Goal: Task Accomplishment & Management: Use online tool/utility

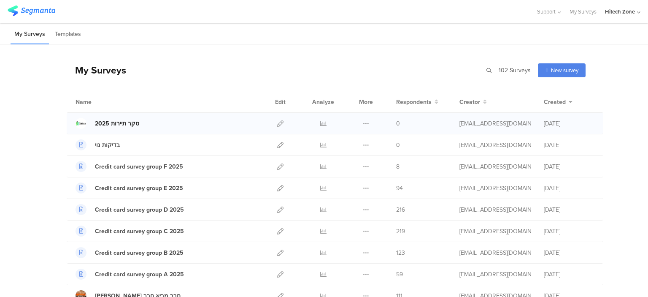
click at [105, 121] on div "סקר תיירות 2025" at bounding box center [117, 123] width 44 height 9
click at [277, 124] on icon at bounding box center [280, 123] width 6 height 6
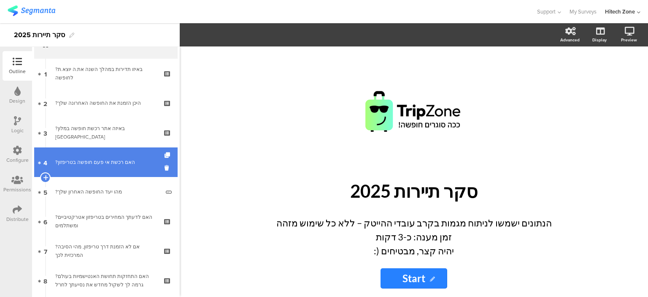
scroll to position [42, 0]
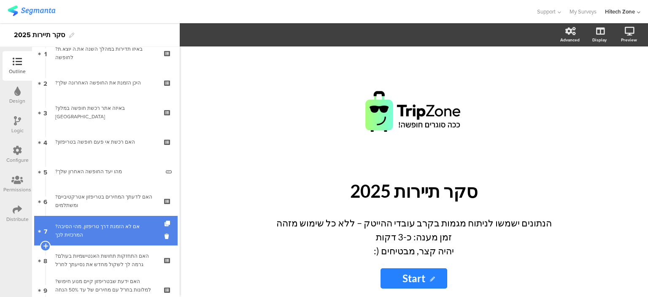
click at [110, 232] on div "?אם לא הזמנת דרך טריפזון, מהי הסיבה המרכזית לכך" at bounding box center [105, 230] width 101 height 17
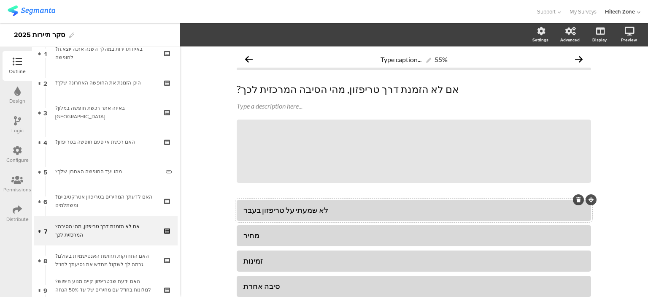
scroll to position [42, 0]
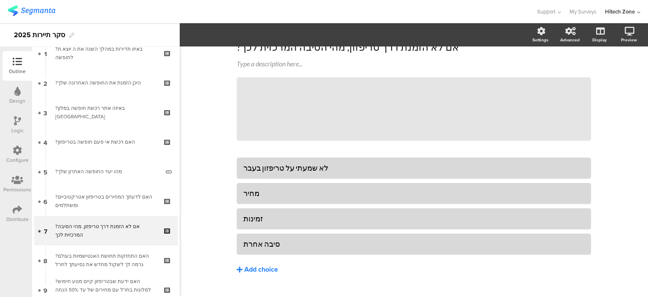
click at [246, 269] on div "Add choice" at bounding box center [261, 269] width 34 height 9
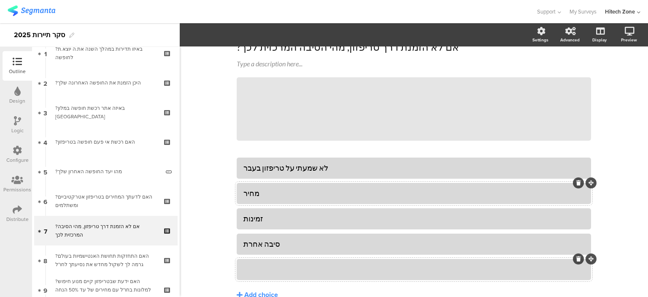
drag, startPoint x: 269, startPoint y: 270, endPoint x: 273, endPoint y: 190, distance: 79.8
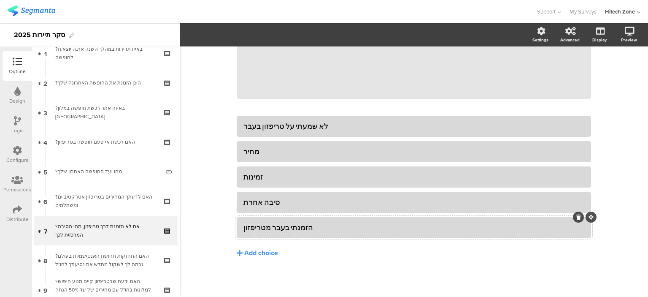
scroll to position [84, 0]
click at [376, 261] on button "Add choice" at bounding box center [414, 252] width 354 height 21
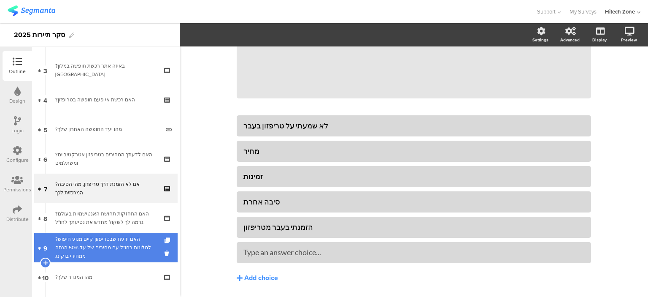
click at [105, 238] on div "?האם ידעת שבטריפזון קיים מנוע חיפוש למלונות בחו"ל עם מחירים של עד 50% הנחה ממחי…" at bounding box center [105, 247] width 101 height 25
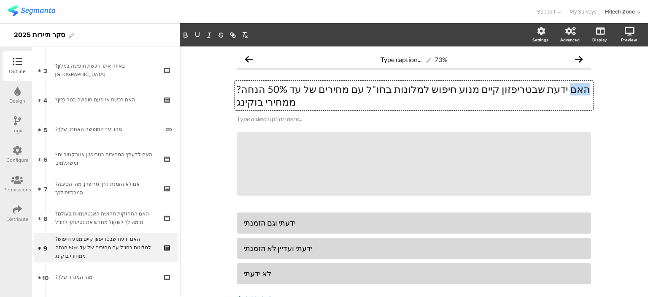
drag, startPoint x: 556, startPoint y: 89, endPoint x: 575, endPoint y: 94, distance: 19.6
click at [575, 94] on div "?האם ידעת שבטריפזון קיים מנוע חיפוש למלונות בחו"ל עם מחירים של עד 50% הנחה ממחי…" at bounding box center [414, 96] width 359 height 30
drag, startPoint x: 499, startPoint y: 92, endPoint x: 486, endPoint y: 92, distance: 13.1
click at [486, 92] on p "? ידעת שבטריפזון קיים מנוע חיפוש למלונות בחו"ל עם מחירים של עד 50% הנחה ממחירי …" at bounding box center [414, 95] width 354 height 25
click at [269, 268] on div "לא ידעתי" at bounding box center [413, 273] width 341 height 10
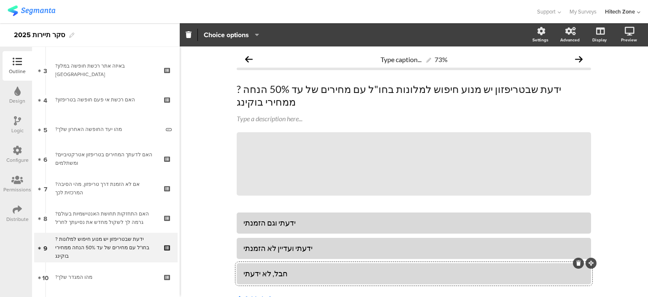
click at [612, 173] on div "Type caption... 73% ? ידעת שבטריפזון יש מנוע חיפוש למלונות בחו"ל עם מחירים של ע…" at bounding box center [414, 194] width 468 height 297
